Goal: Entertainment & Leisure: Consume media (video, audio)

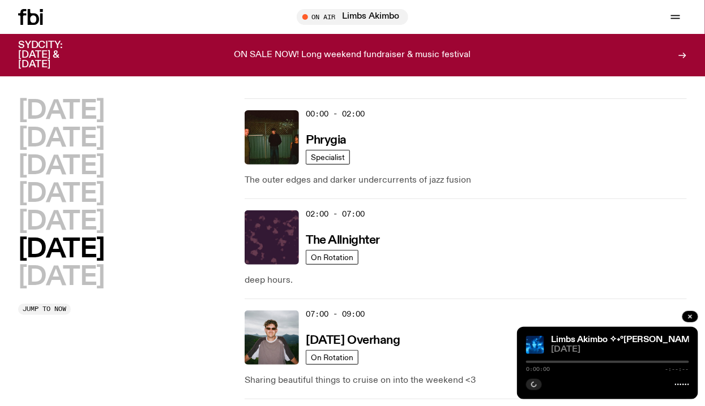
scroll to position [302, 0]
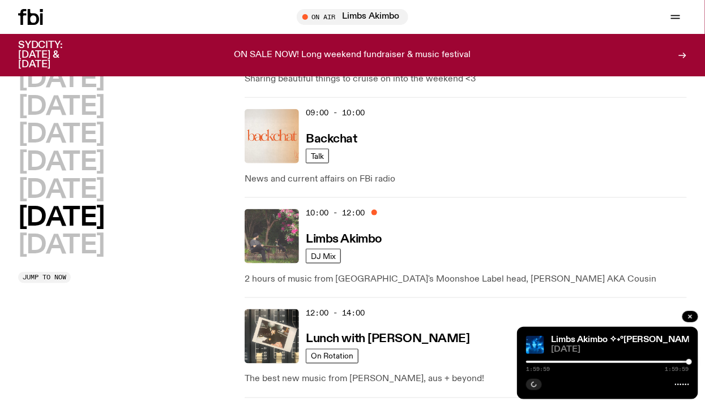
click at [289, 246] on img at bounding box center [271, 236] width 54 height 54
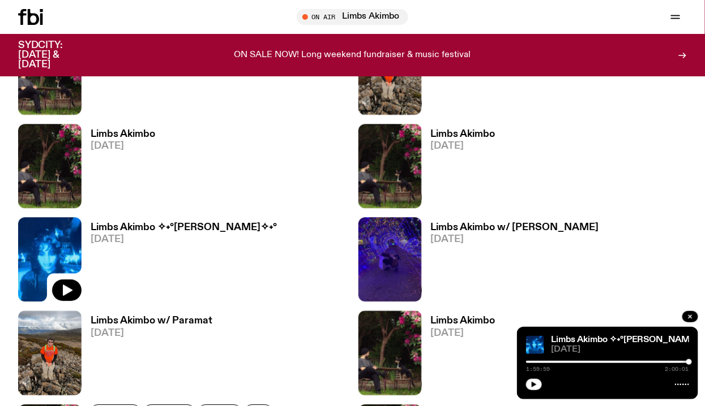
scroll to position [796, 0]
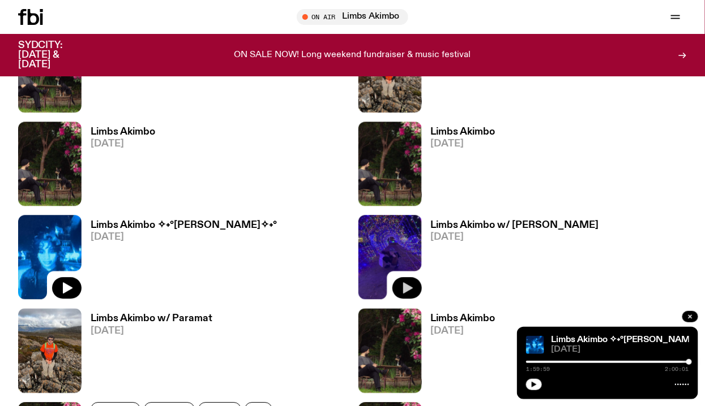
click at [404, 285] on icon "button" at bounding box center [408, 288] width 10 height 11
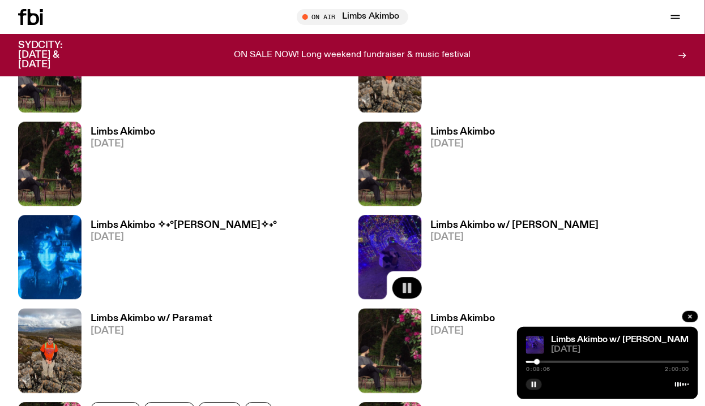
drag, startPoint x: 527, startPoint y: 361, endPoint x: 537, endPoint y: 361, distance: 9.6
click at [537, 361] on div at bounding box center [537, 362] width 6 height 6
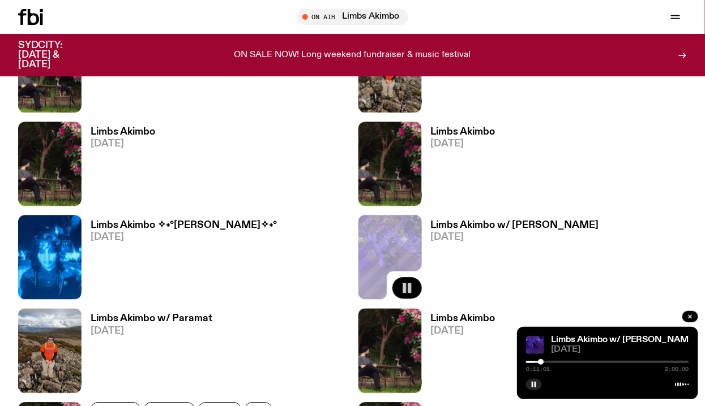
click at [542, 359] on div at bounding box center [541, 362] width 6 height 6
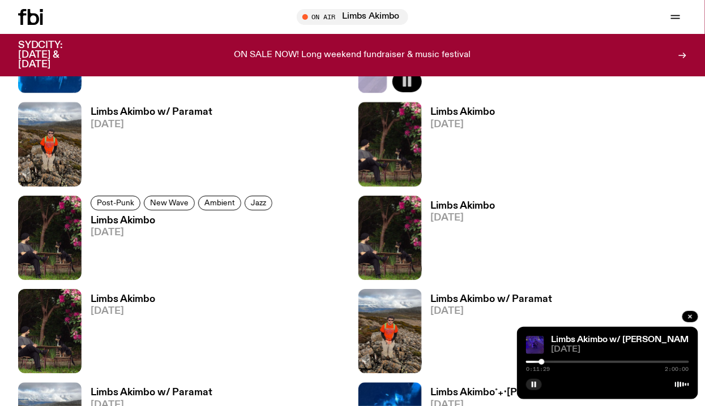
scroll to position [1005, 0]
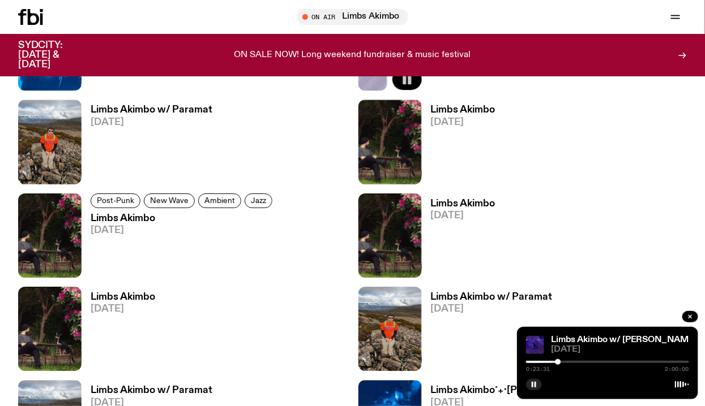
drag, startPoint x: 544, startPoint y: 360, endPoint x: 558, endPoint y: 360, distance: 13.6
click at [558, 360] on div at bounding box center [558, 362] width 6 height 6
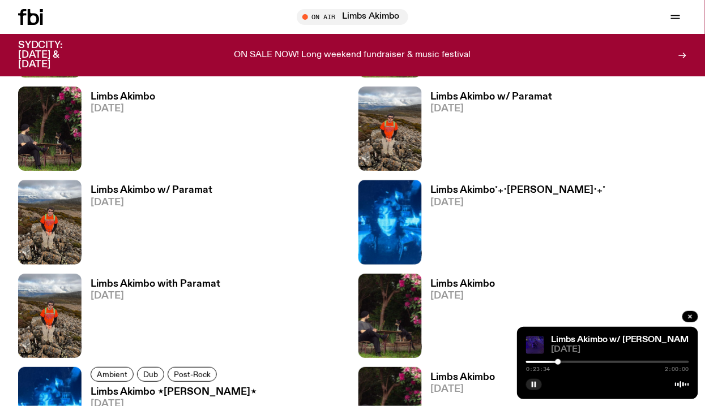
scroll to position [1207, 0]
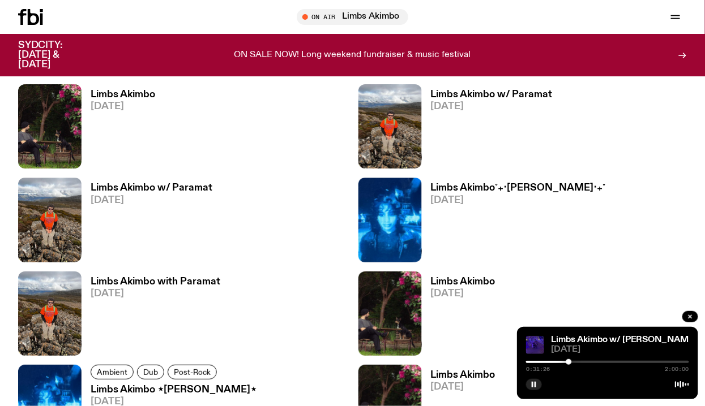
drag, startPoint x: 556, startPoint y: 360, endPoint x: 569, endPoint y: 359, distance: 12.5
click at [569, 359] on div at bounding box center [568, 362] width 6 height 6
click at [407, 247] on icon "button" at bounding box center [407, 251] width 14 height 14
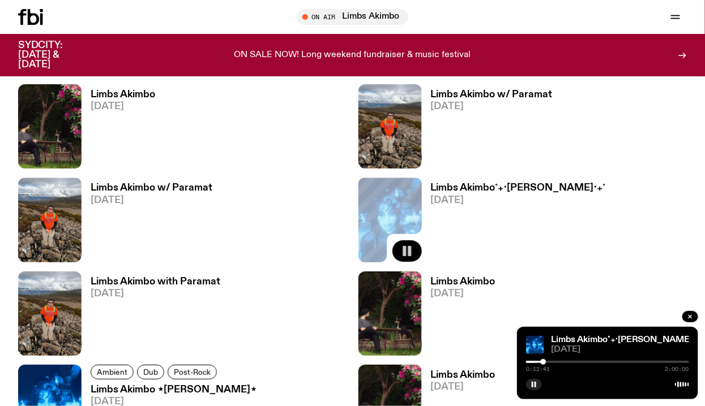
drag, startPoint x: 526, startPoint y: 359, endPoint x: 543, endPoint y: 359, distance: 17.5
click at [543, 359] on div at bounding box center [543, 362] width 6 height 6
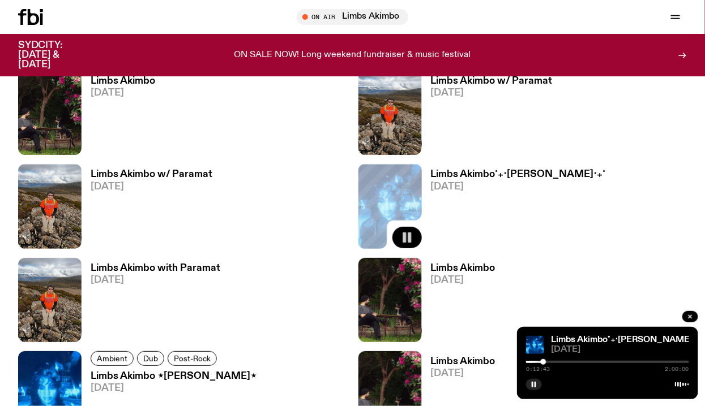
scroll to position [1232, 0]
